Goal: Task Accomplishment & Management: Manage account settings

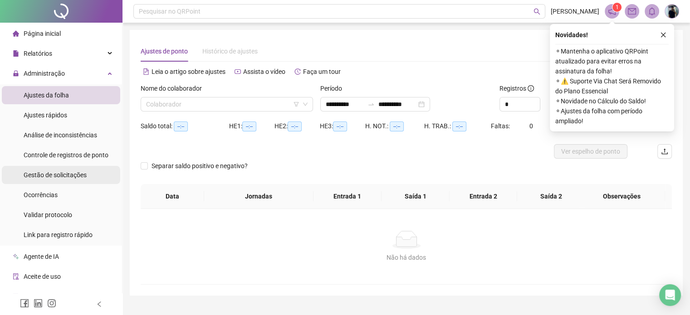
click at [49, 175] on span "Gestão de solicitações" at bounding box center [55, 174] width 63 height 7
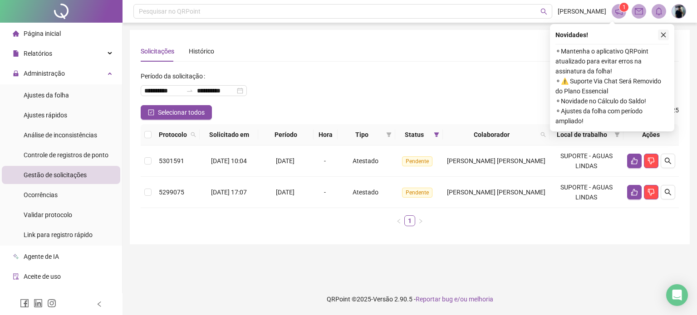
click at [661, 36] on icon "close" at bounding box center [663, 35] width 6 height 6
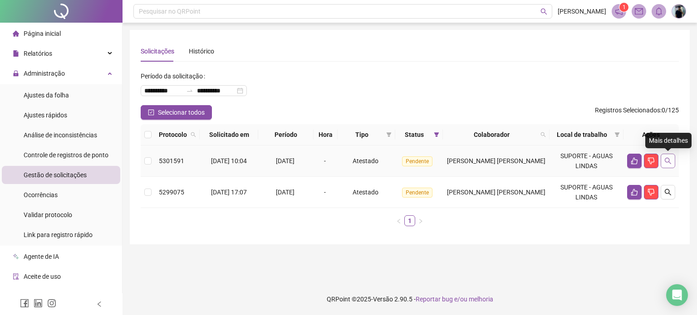
click at [663, 162] on button "button" at bounding box center [667, 161] width 15 height 15
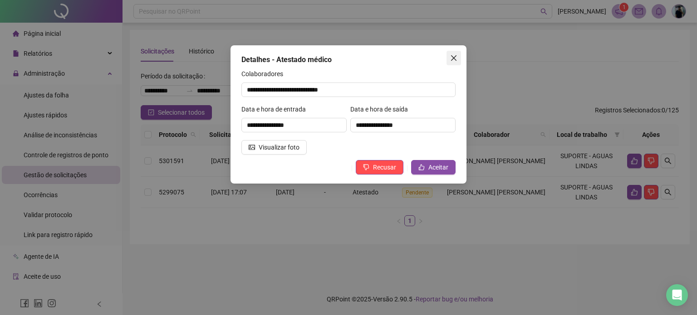
click at [455, 55] on icon "close" at bounding box center [453, 57] width 7 height 7
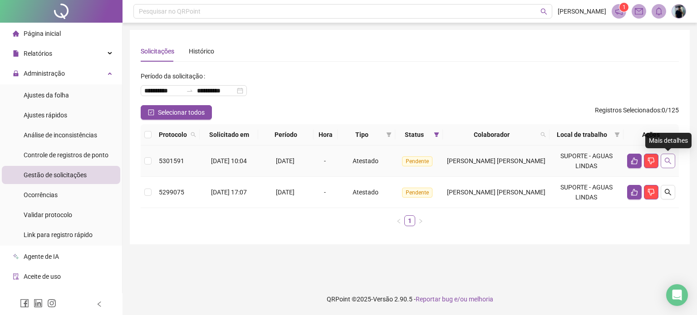
click at [667, 163] on icon "search" at bounding box center [667, 160] width 7 height 7
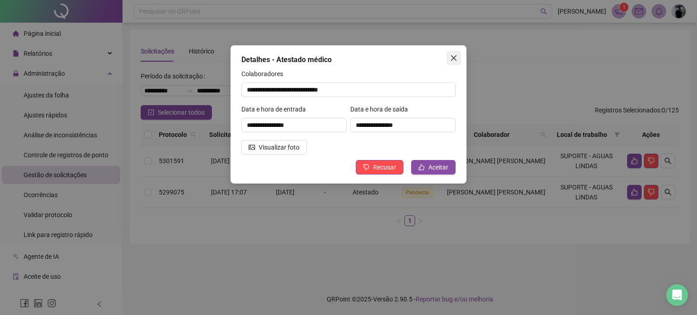
click at [455, 58] on icon "close" at bounding box center [453, 57] width 7 height 7
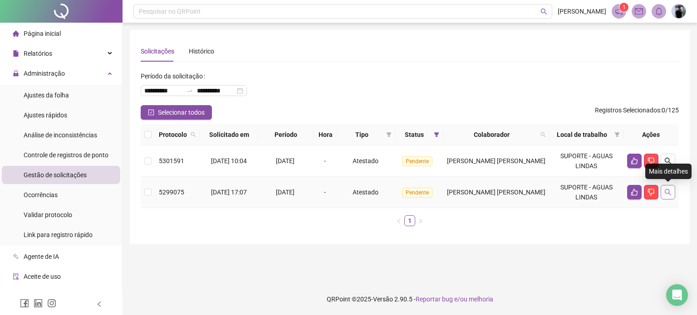
click at [670, 191] on icon "search" at bounding box center [667, 192] width 7 height 7
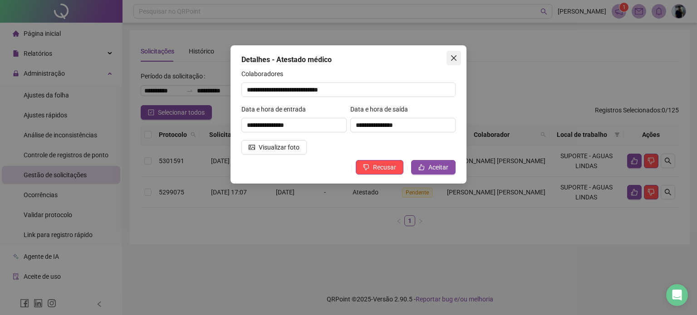
click at [455, 55] on icon "close" at bounding box center [453, 57] width 7 height 7
